Goal: Check status

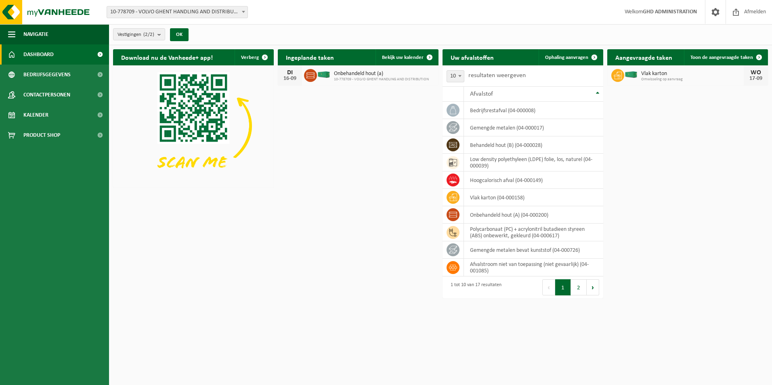
click at [673, 75] on span "Vlak karton" at bounding box center [692, 74] width 103 height 6
click at [38, 113] on span "Kalender" at bounding box center [35, 115] width 25 height 20
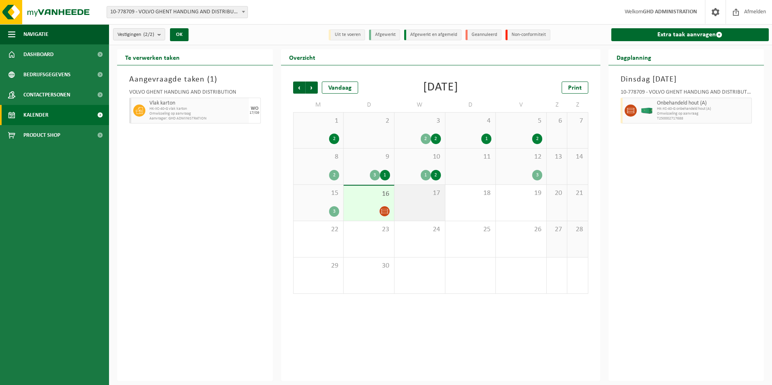
click at [413, 202] on div "17" at bounding box center [419, 203] width 50 height 36
click at [419, 206] on div "17" at bounding box center [419, 203] width 50 height 36
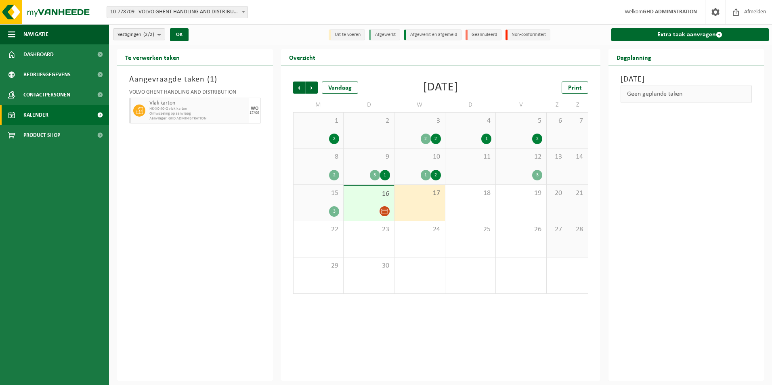
click at [207, 109] on span "HK-XC-40-G vlak karton" at bounding box center [197, 109] width 97 height 5
